Goal: Information Seeking & Learning: Learn about a topic

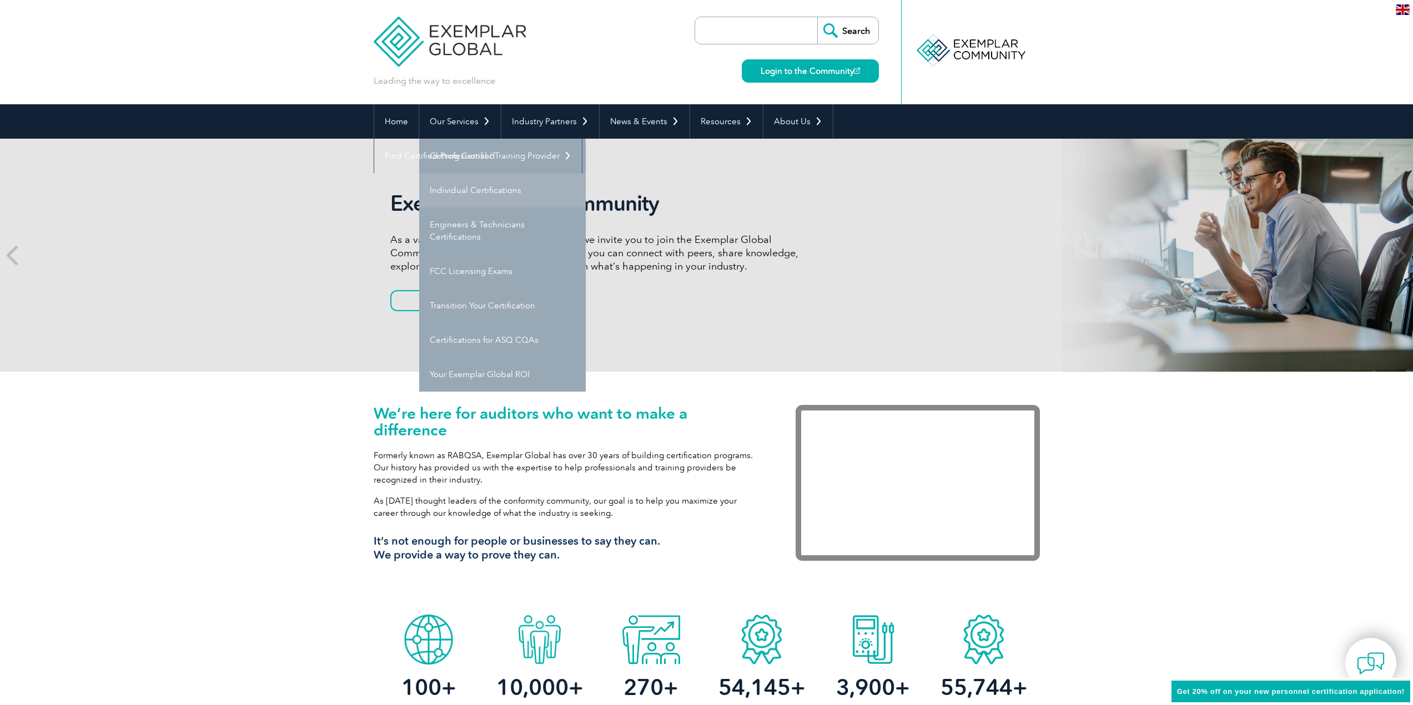
click at [458, 194] on link "Individual Certifications" at bounding box center [502, 190] width 167 height 34
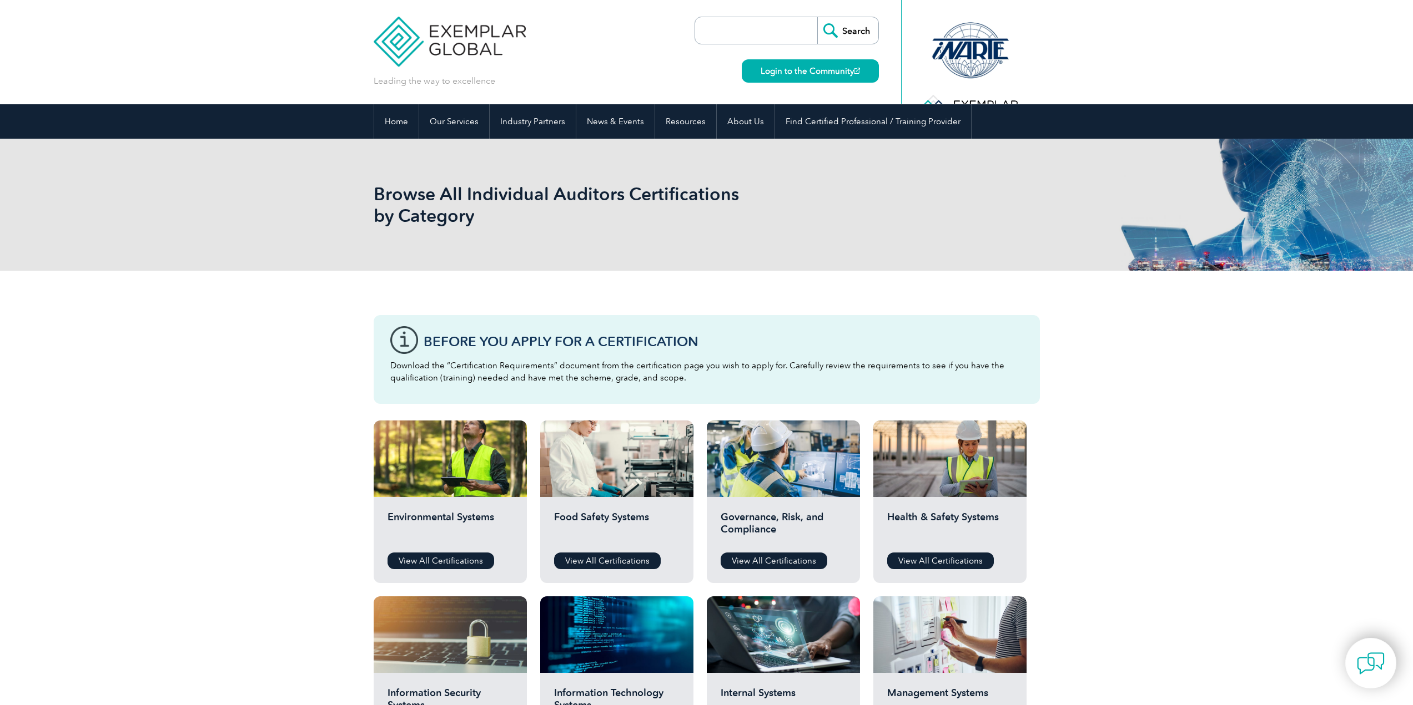
click at [734, 24] on input "search" at bounding box center [758, 30] width 117 height 27
type input "42001"
click at [817, 17] on input "Search" at bounding box center [847, 30] width 61 height 27
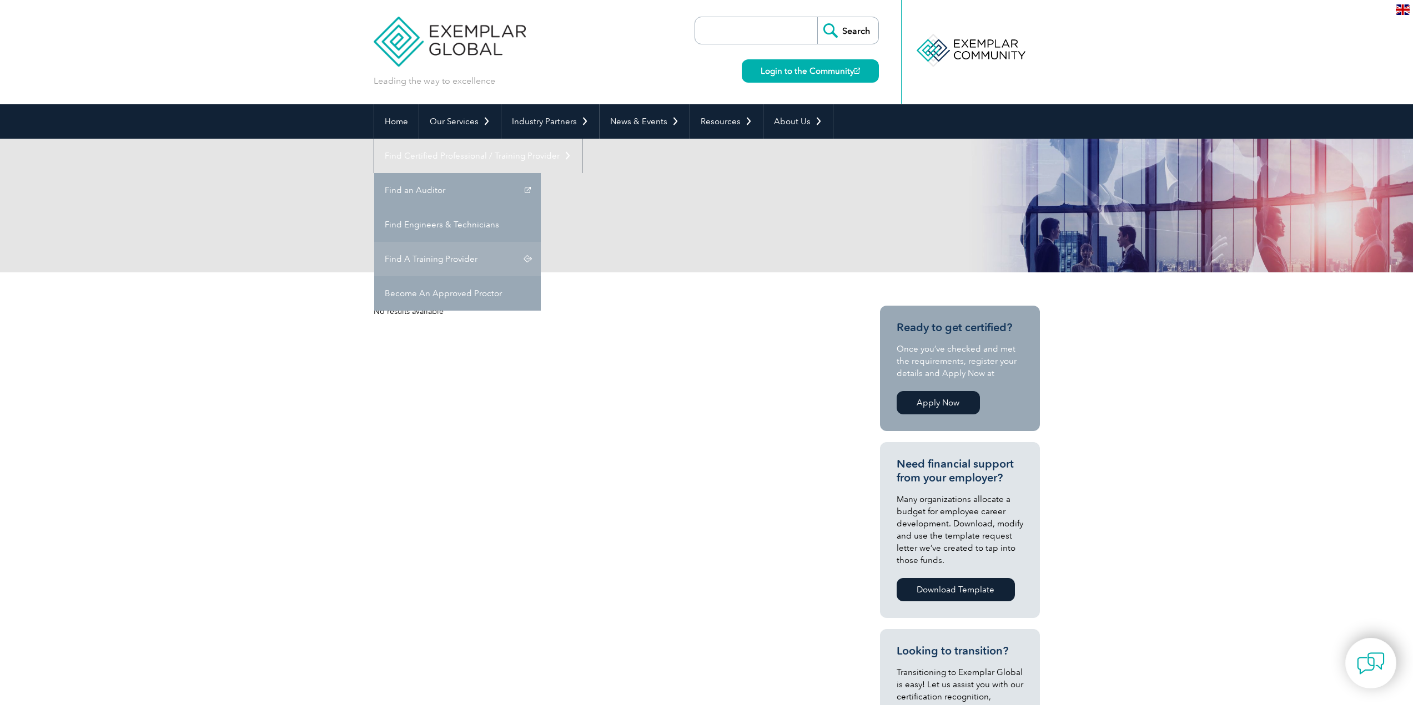
click at [541, 242] on link "Find A Training Provider" at bounding box center [457, 259] width 167 height 34
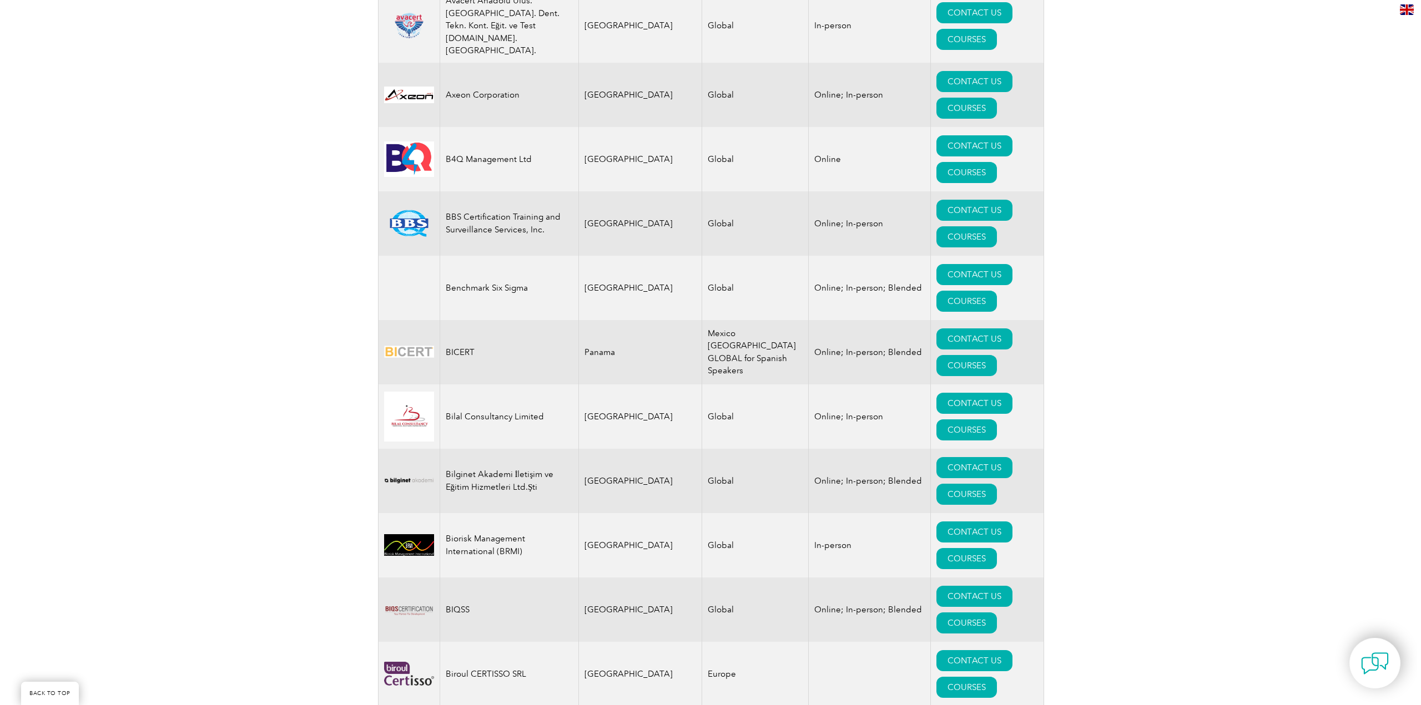
scroll to position [1832, 0]
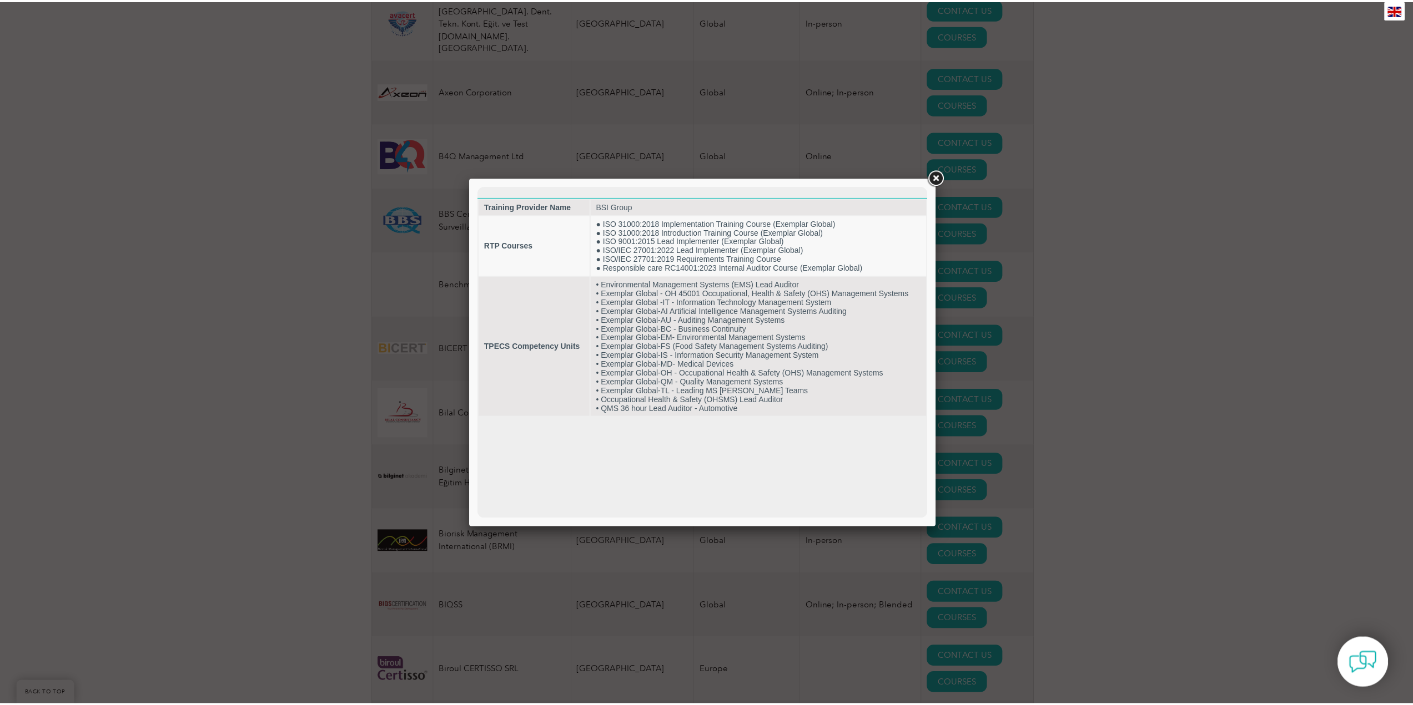
scroll to position [0, 0]
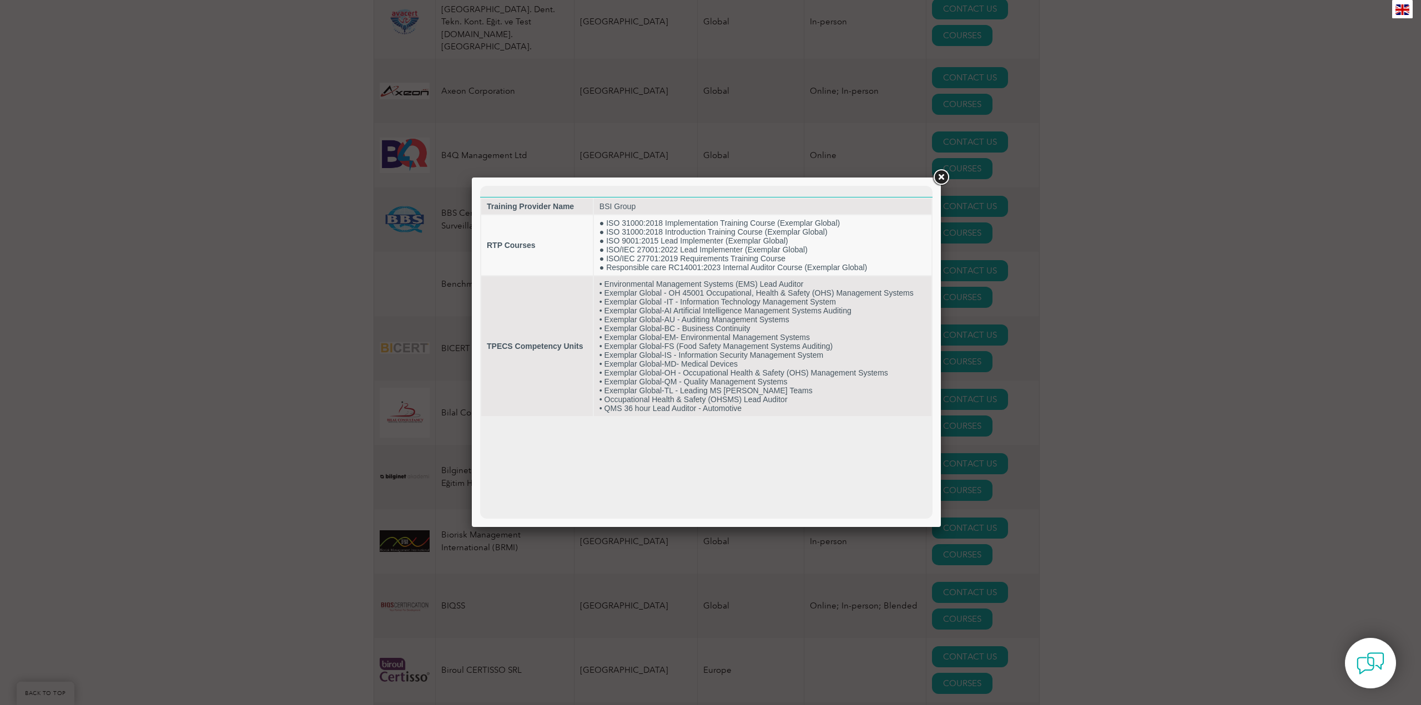
click at [295, 433] on div at bounding box center [710, 352] width 1421 height 705
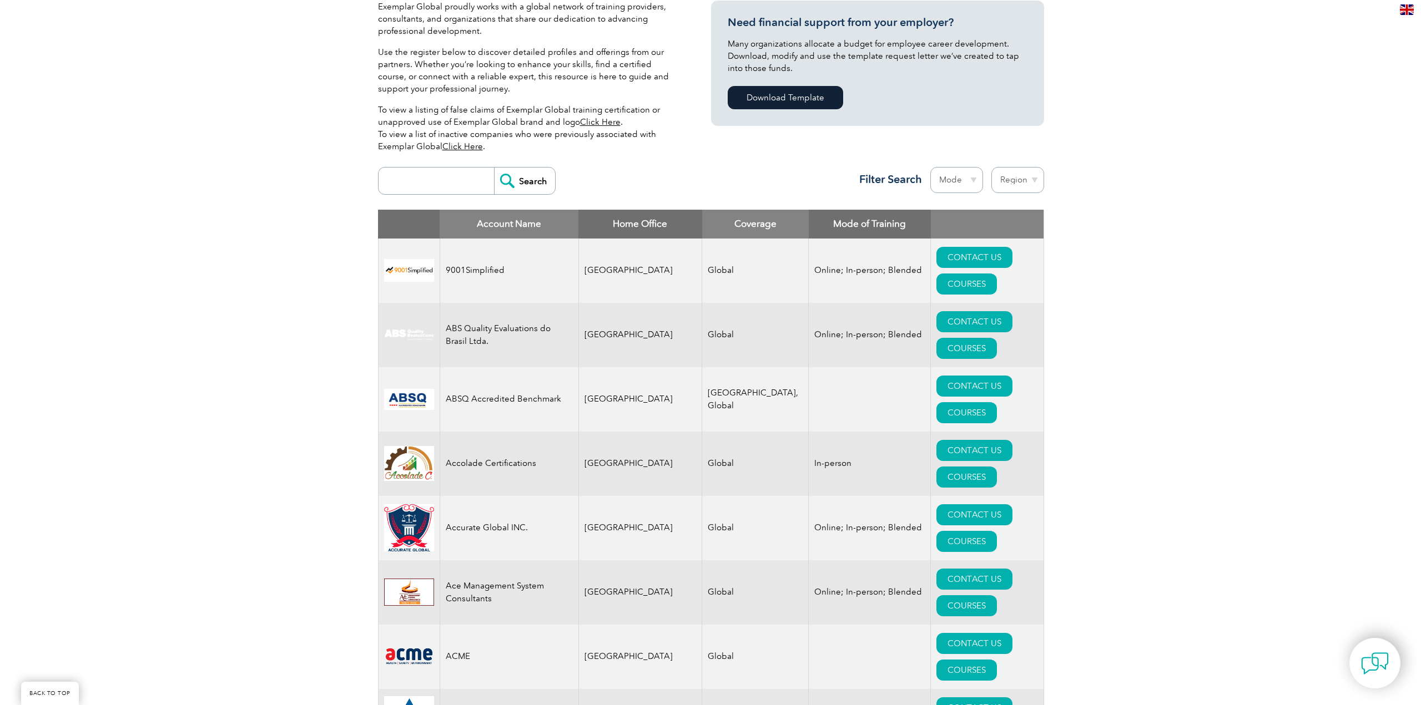
scroll to position [278, 0]
click at [992, 532] on link "COURSES" at bounding box center [962, 542] width 61 height 21
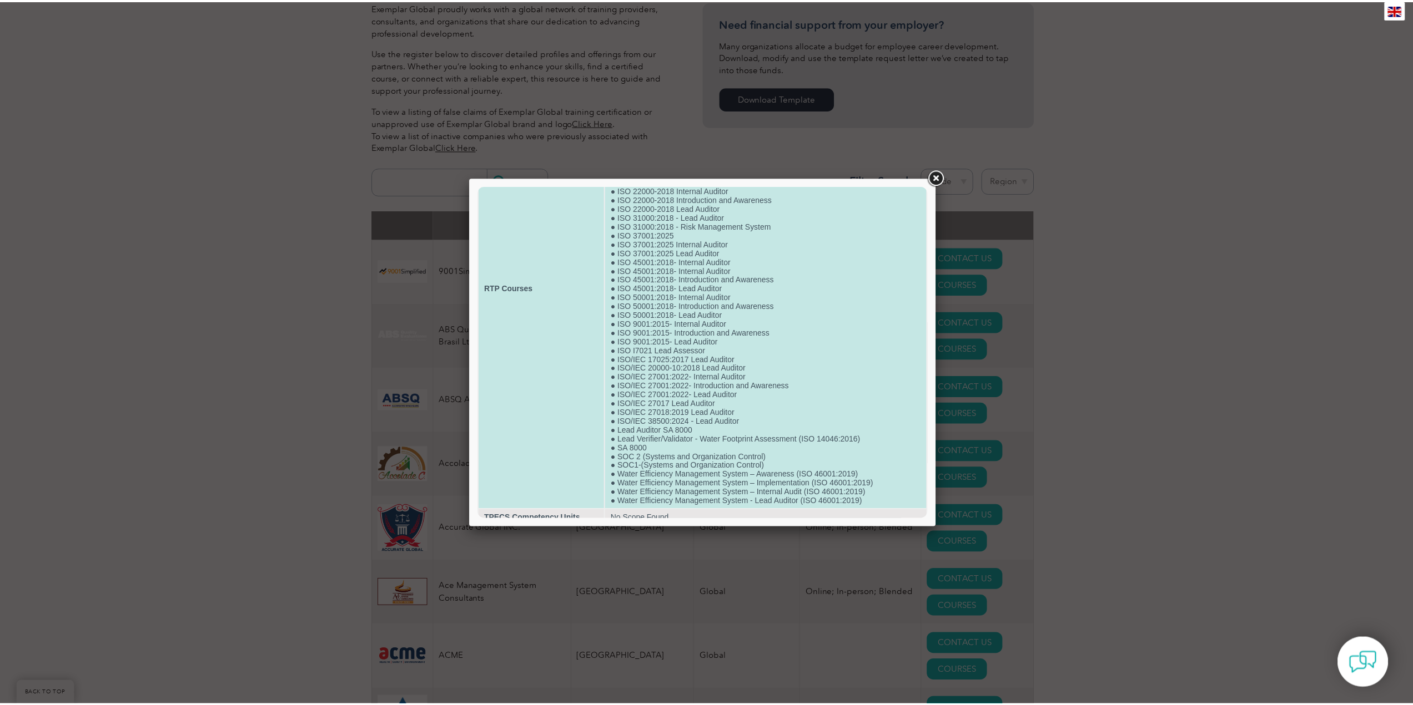
scroll to position [156, 0]
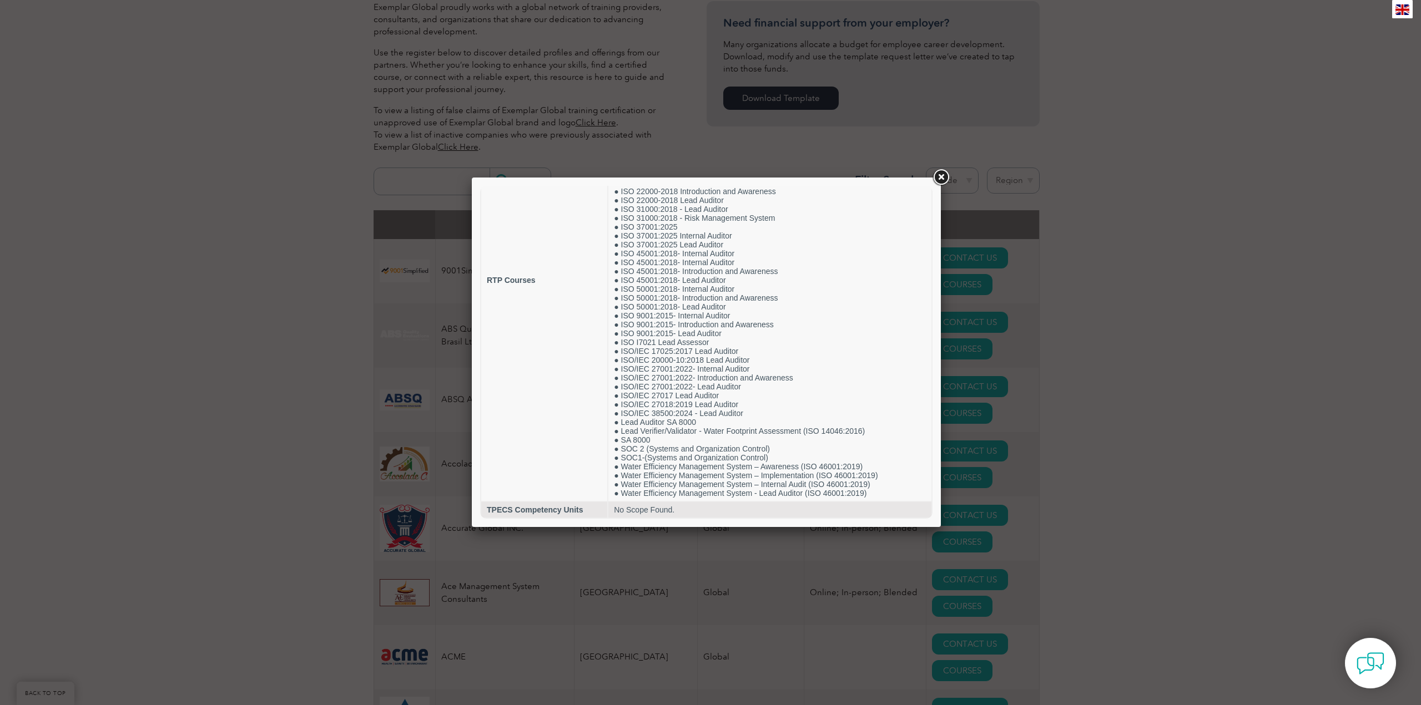
click at [119, 431] on div at bounding box center [710, 352] width 1421 height 705
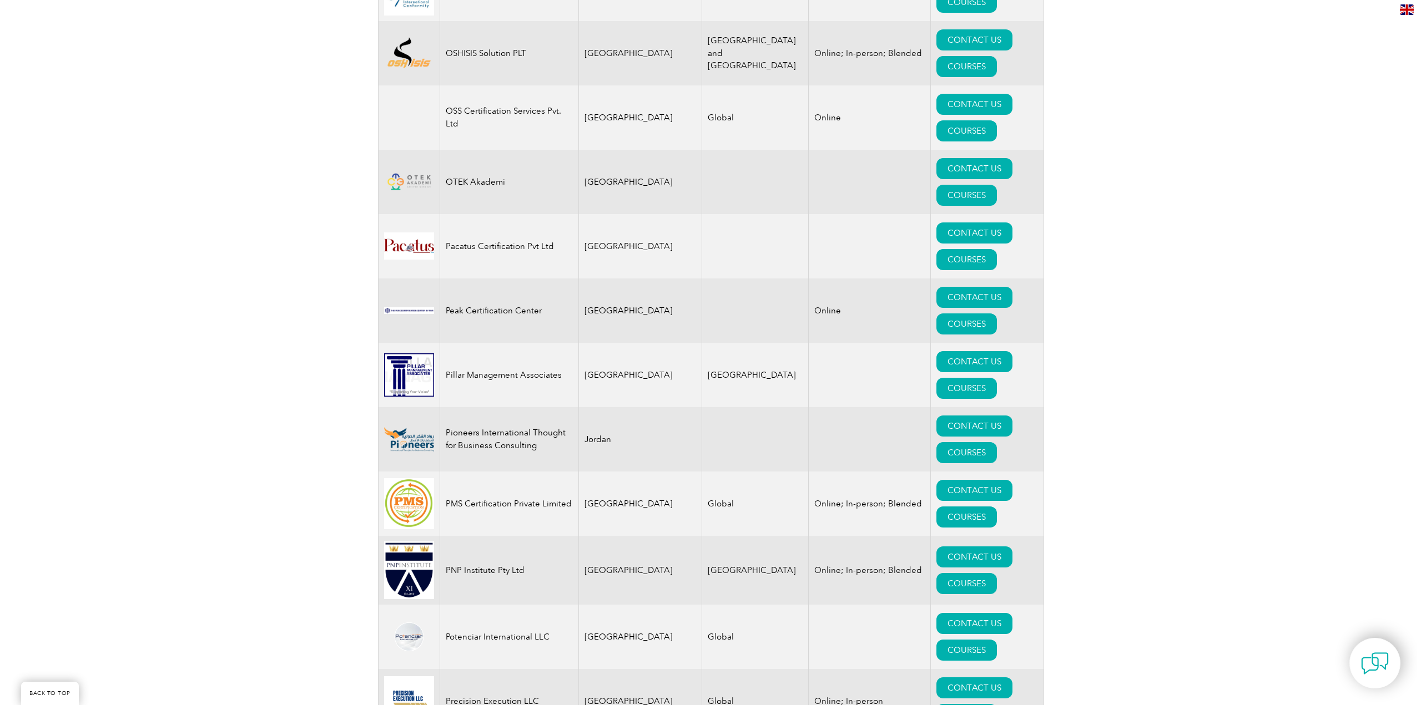
scroll to position [12766, 0]
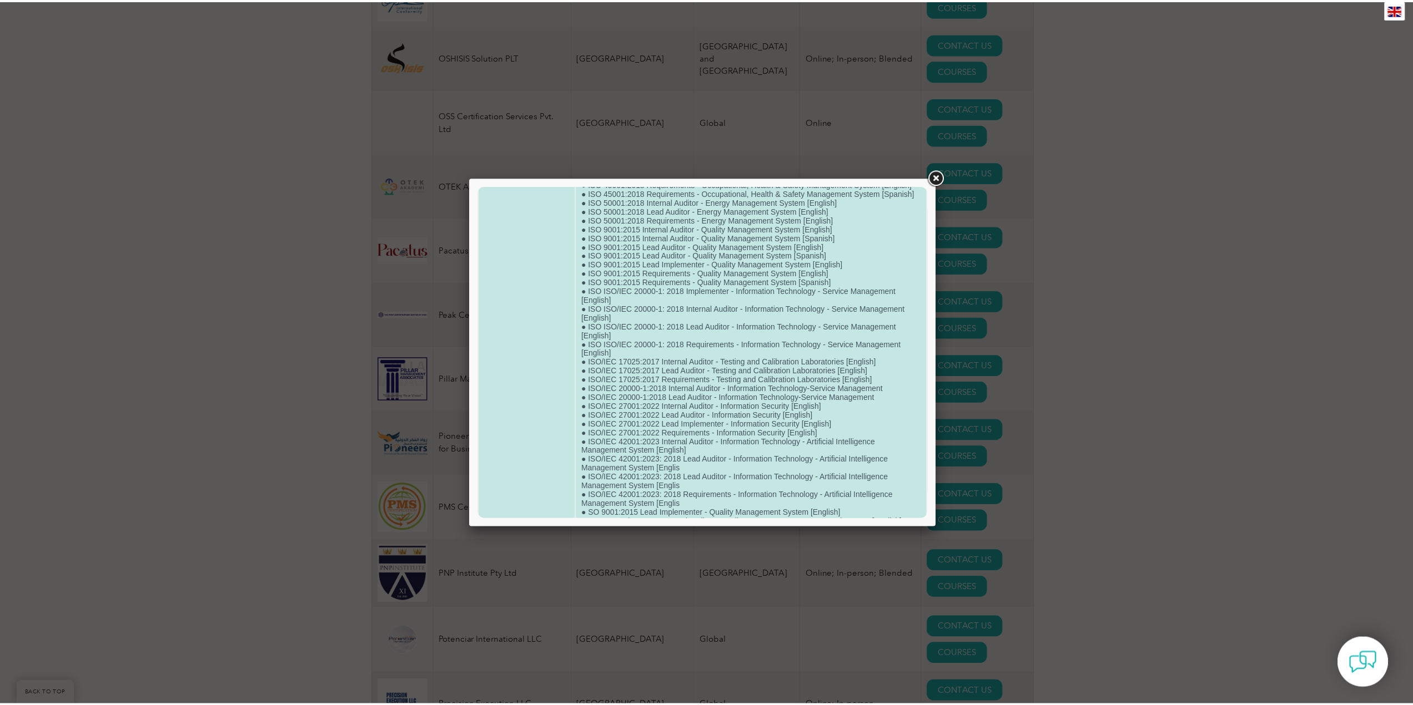
scroll to position [644, 0]
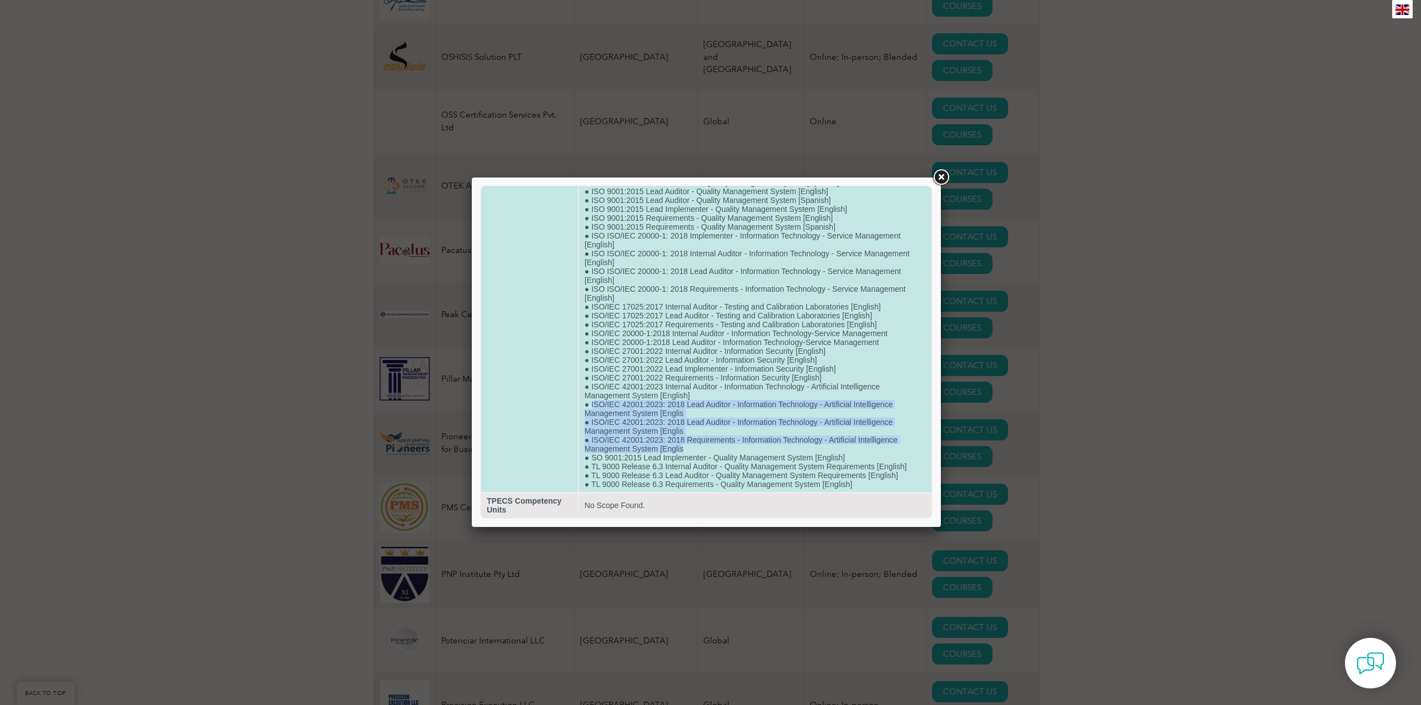
drag, startPoint x: 592, startPoint y: 404, endPoint x: 694, endPoint y: 450, distance: 112.0
click at [694, 450] on td "● ISO 22716:2007 Internal Auditor - Cosmetics Good Manufacturing Practices [Eng…" at bounding box center [755, 58] width 352 height 868
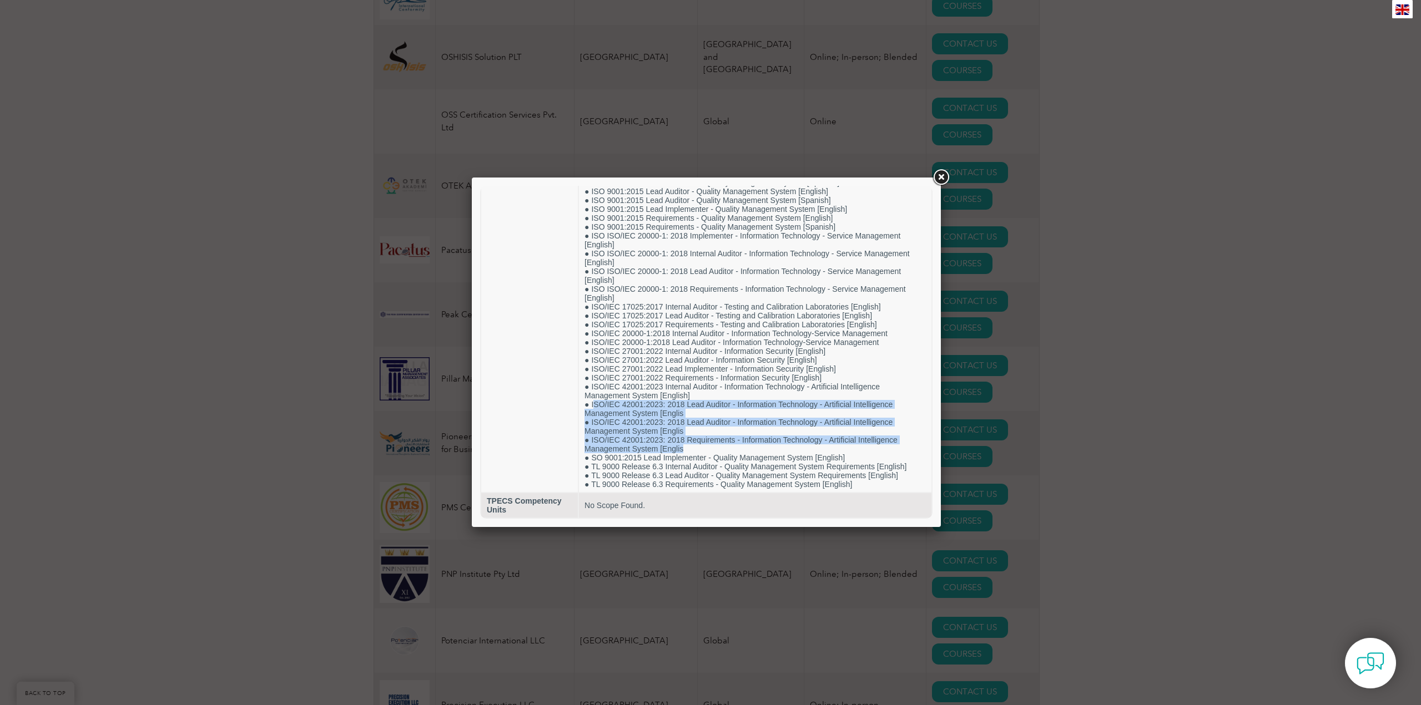
copy td "SO/IEC 42001:2023: 2018 Lead Auditor - Information Technology - Artificial Inte…"
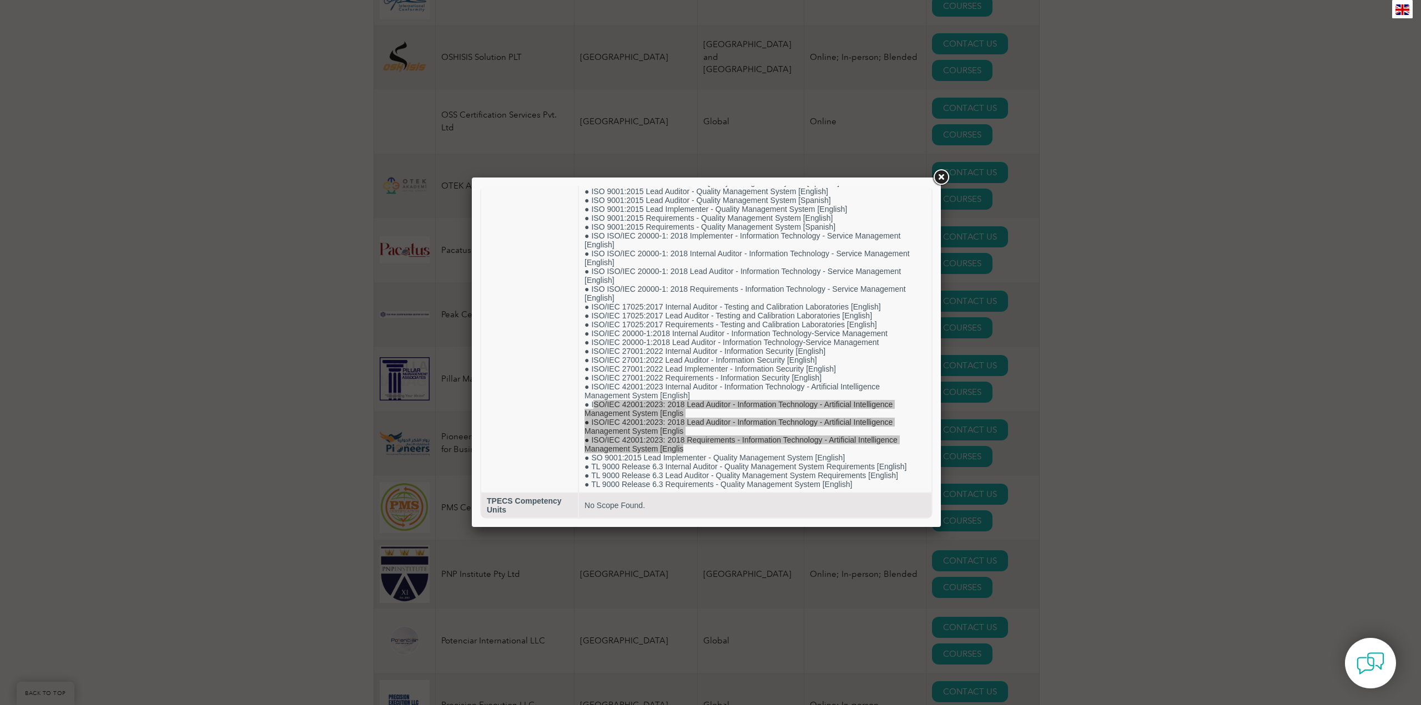
click at [329, 478] on div at bounding box center [710, 352] width 1421 height 705
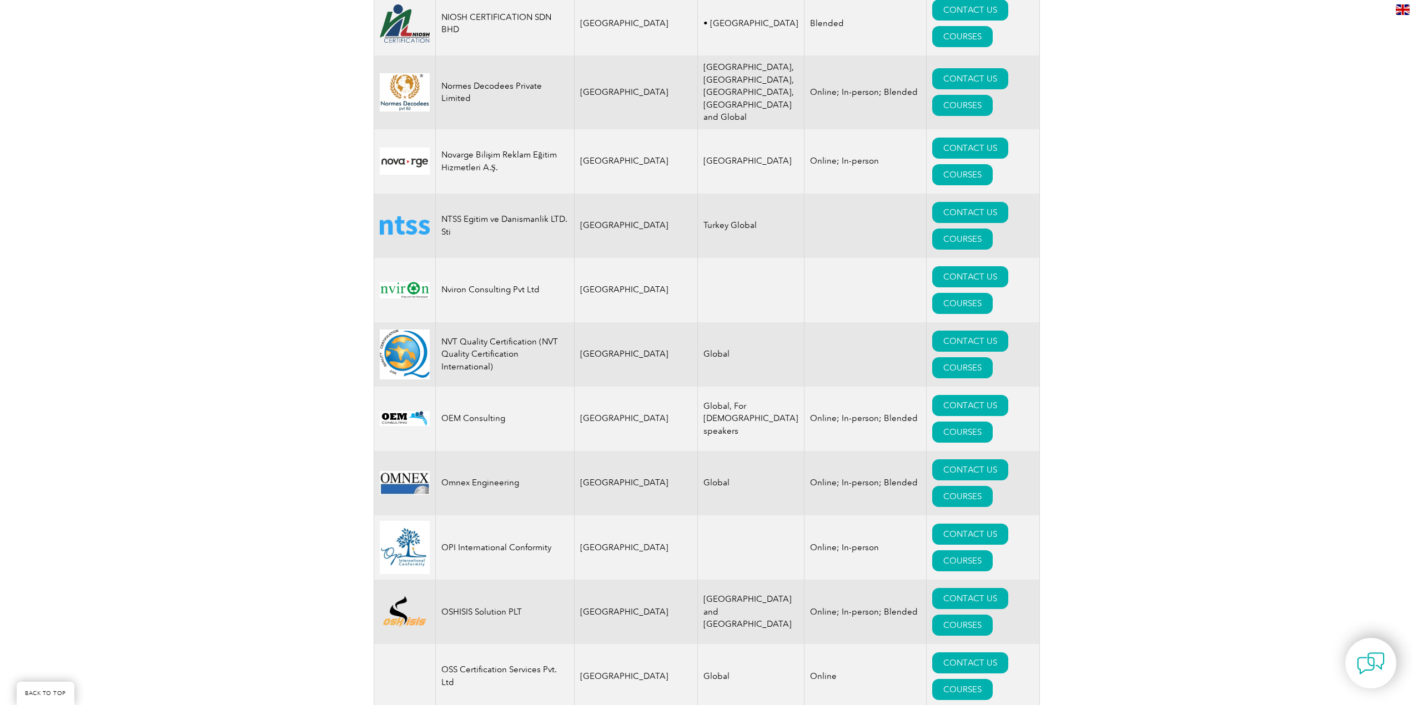
scroll to position [12655, 0]
